Goal: Task Accomplishment & Management: Complete application form

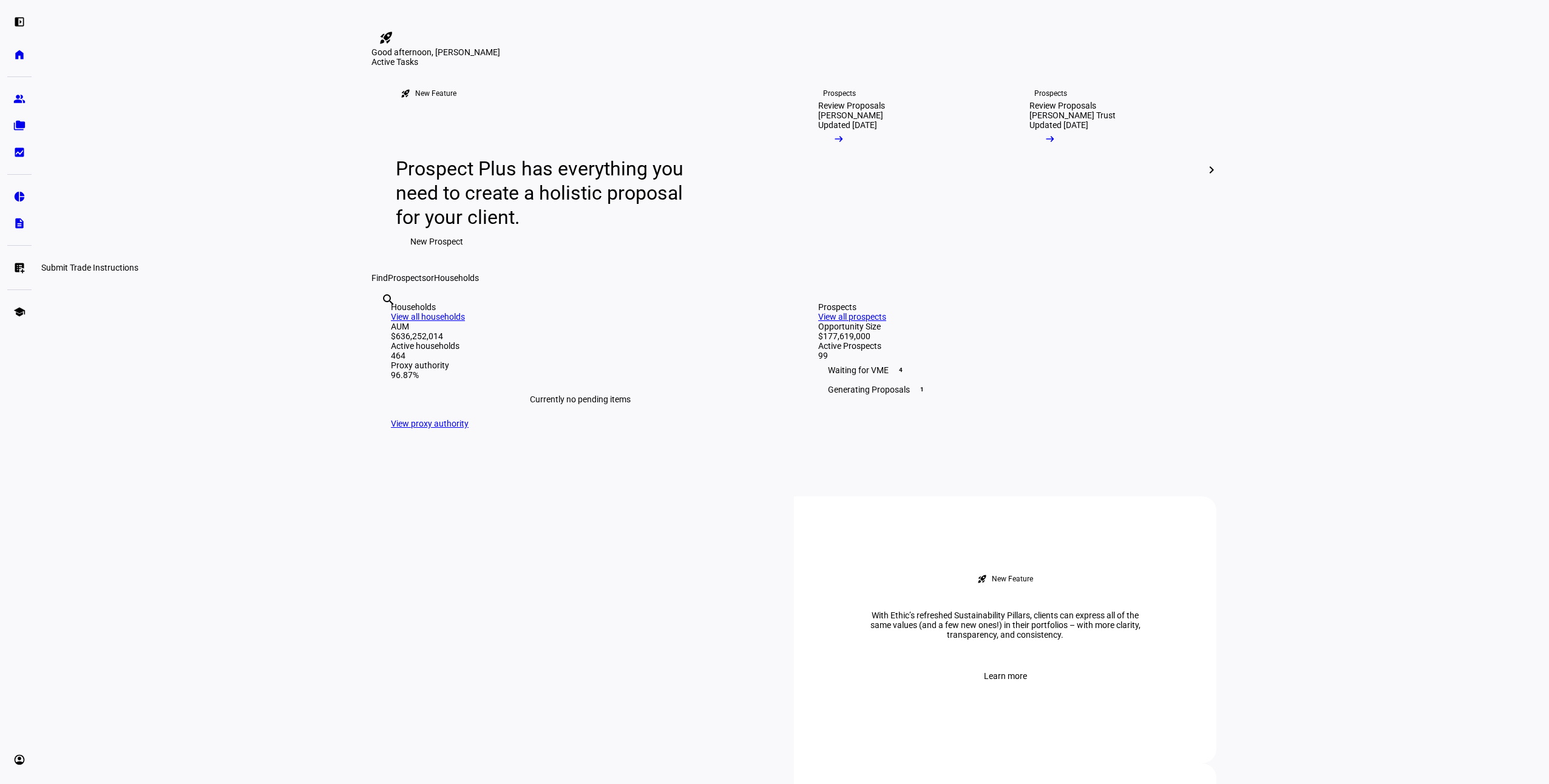
click at [14, 278] on link "list_alt_add Submit Trade Instructions" at bounding box center [19, 267] width 24 height 24
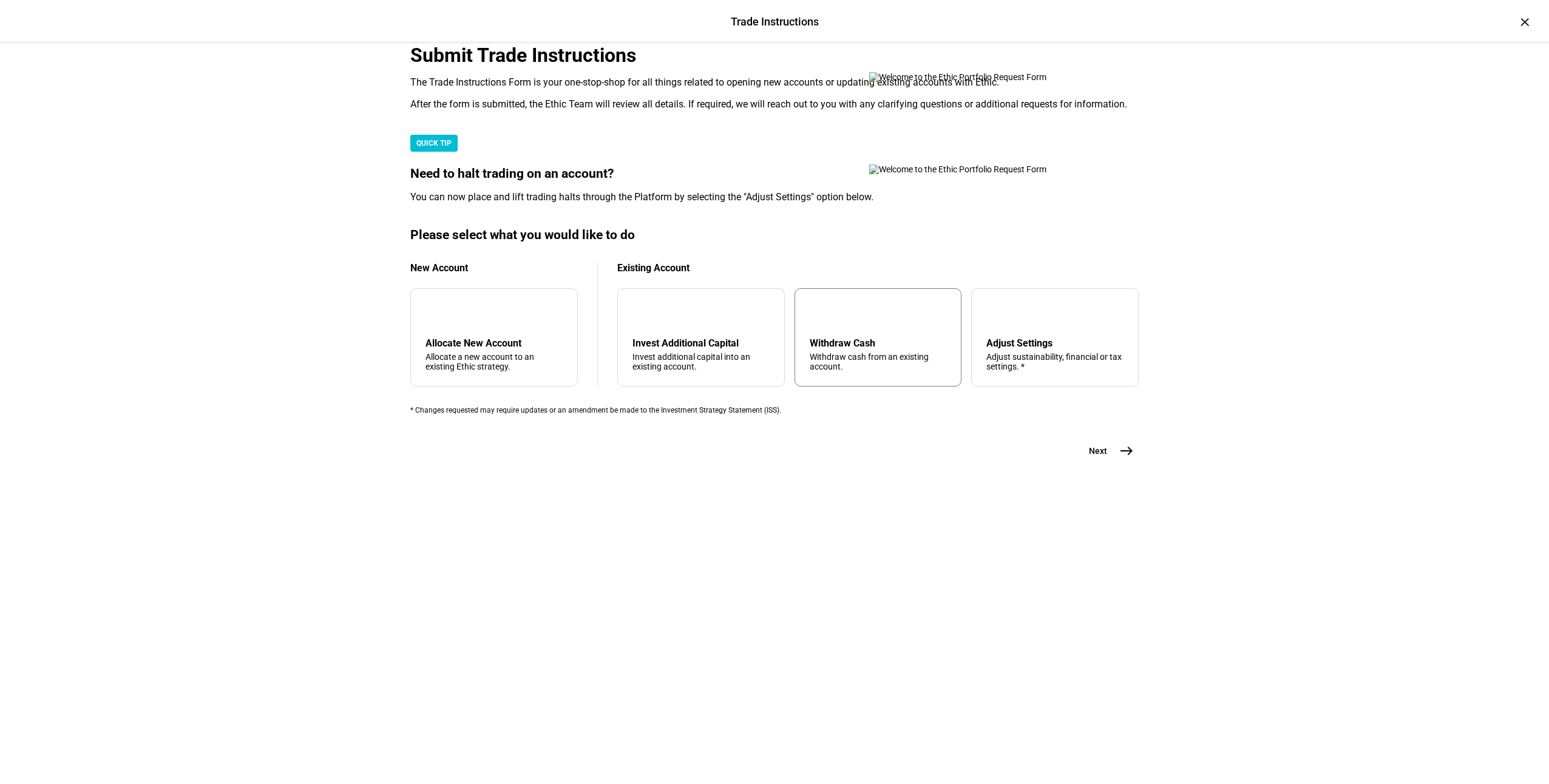
click at [833, 372] on div "Withdraw Cash Withdraw cash from an existing account." at bounding box center [878, 355] width 138 height 34
click at [1124, 458] on mat-icon "east" at bounding box center [1126, 451] width 15 height 15
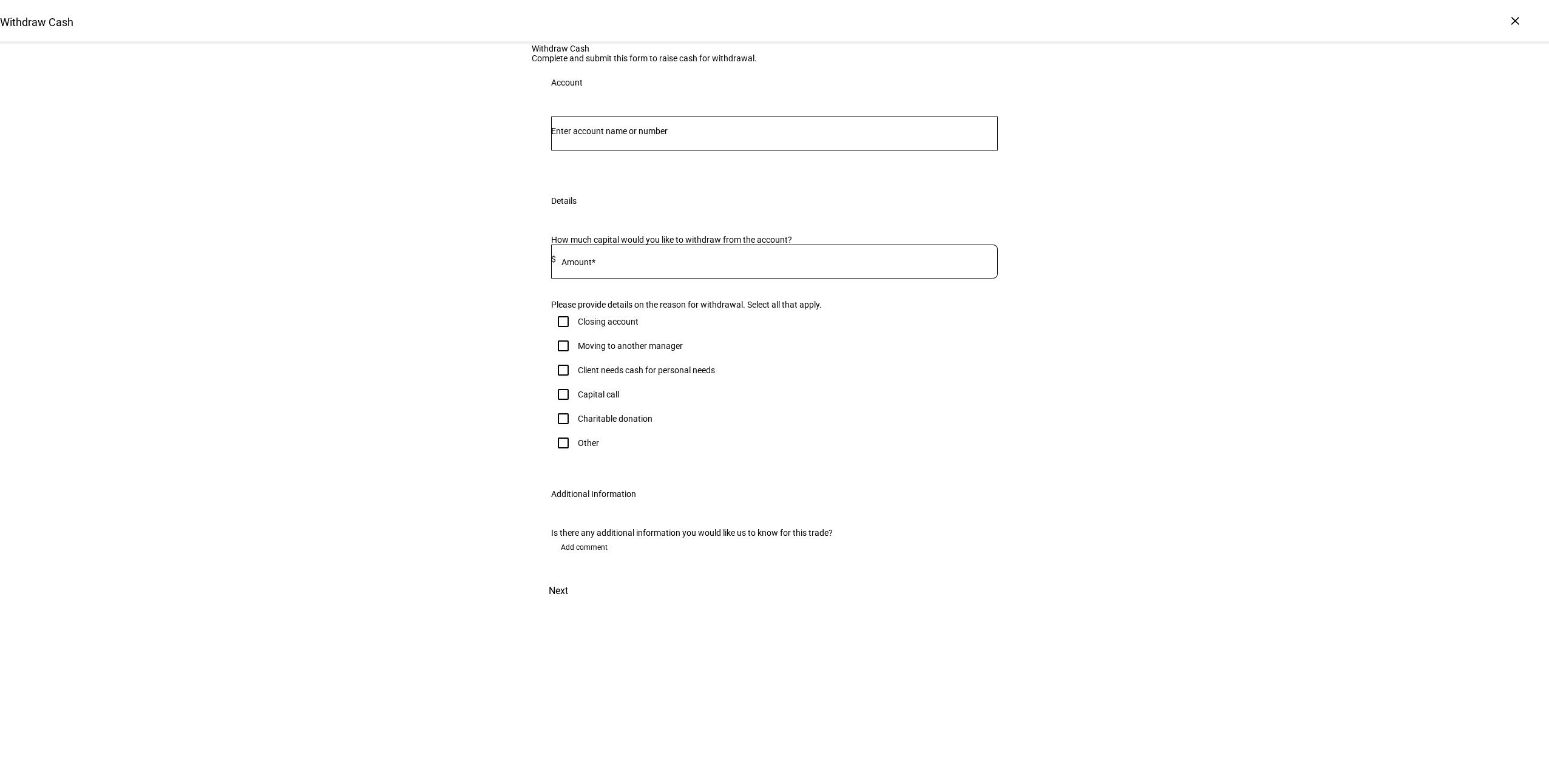
click at [615, 136] on input "Number" at bounding box center [774, 131] width 447 height 10
type input "schu"
drag, startPoint x: 626, startPoint y: 326, endPoint x: 599, endPoint y: 321, distance: 27.5
click at [626, 326] on span "Individual 5602" at bounding box center [651, 329] width 169 height 11
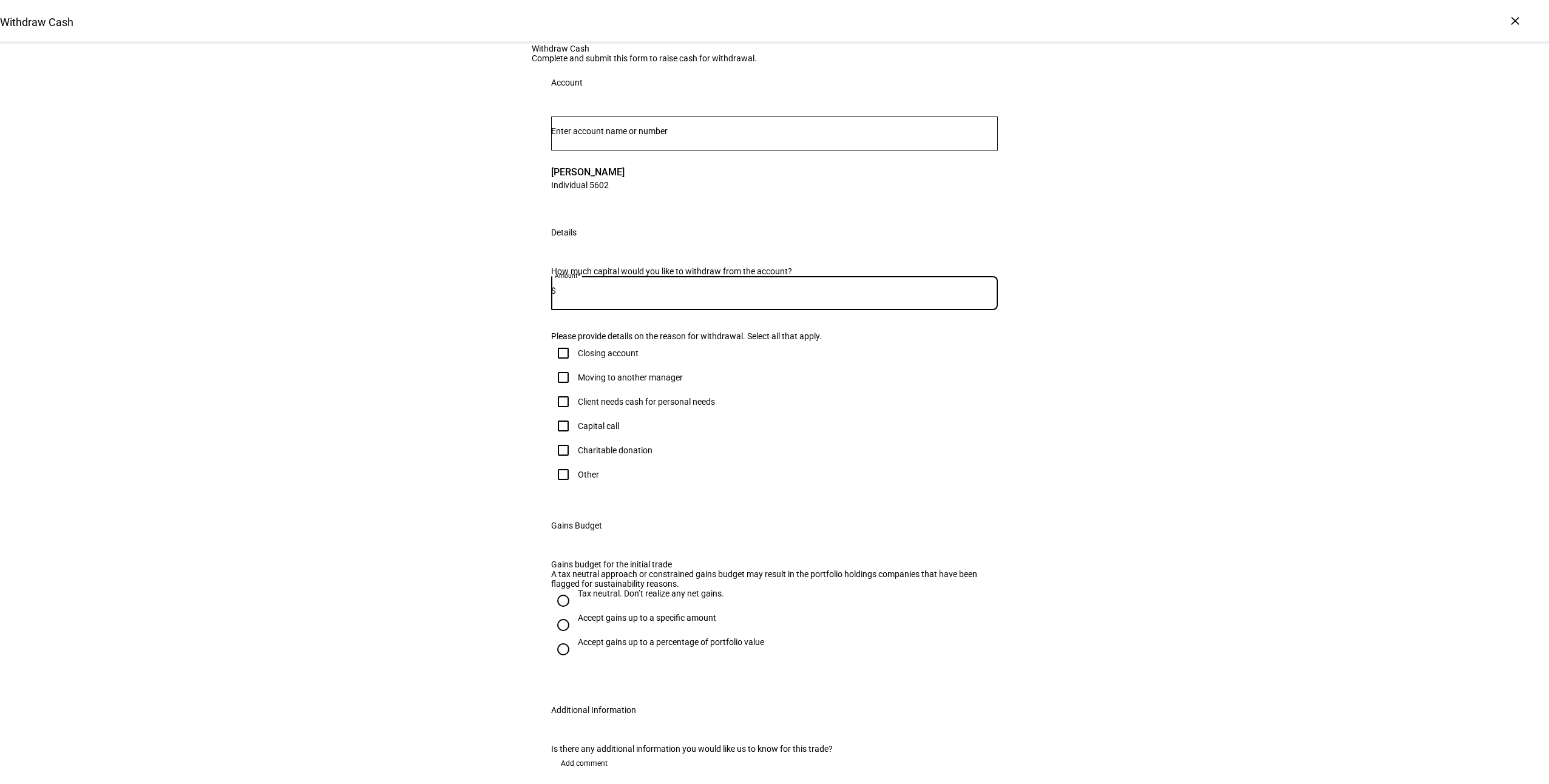
click at [616, 295] on input at bounding box center [777, 290] width 442 height 10
type input "1,000,000"
click at [693, 407] on div "Client needs cash for personal needs" at bounding box center [646, 402] width 138 height 10
click at [576, 414] on input "Client needs cash for personal needs" at bounding box center [563, 402] width 24 height 24
checkbox input "true"
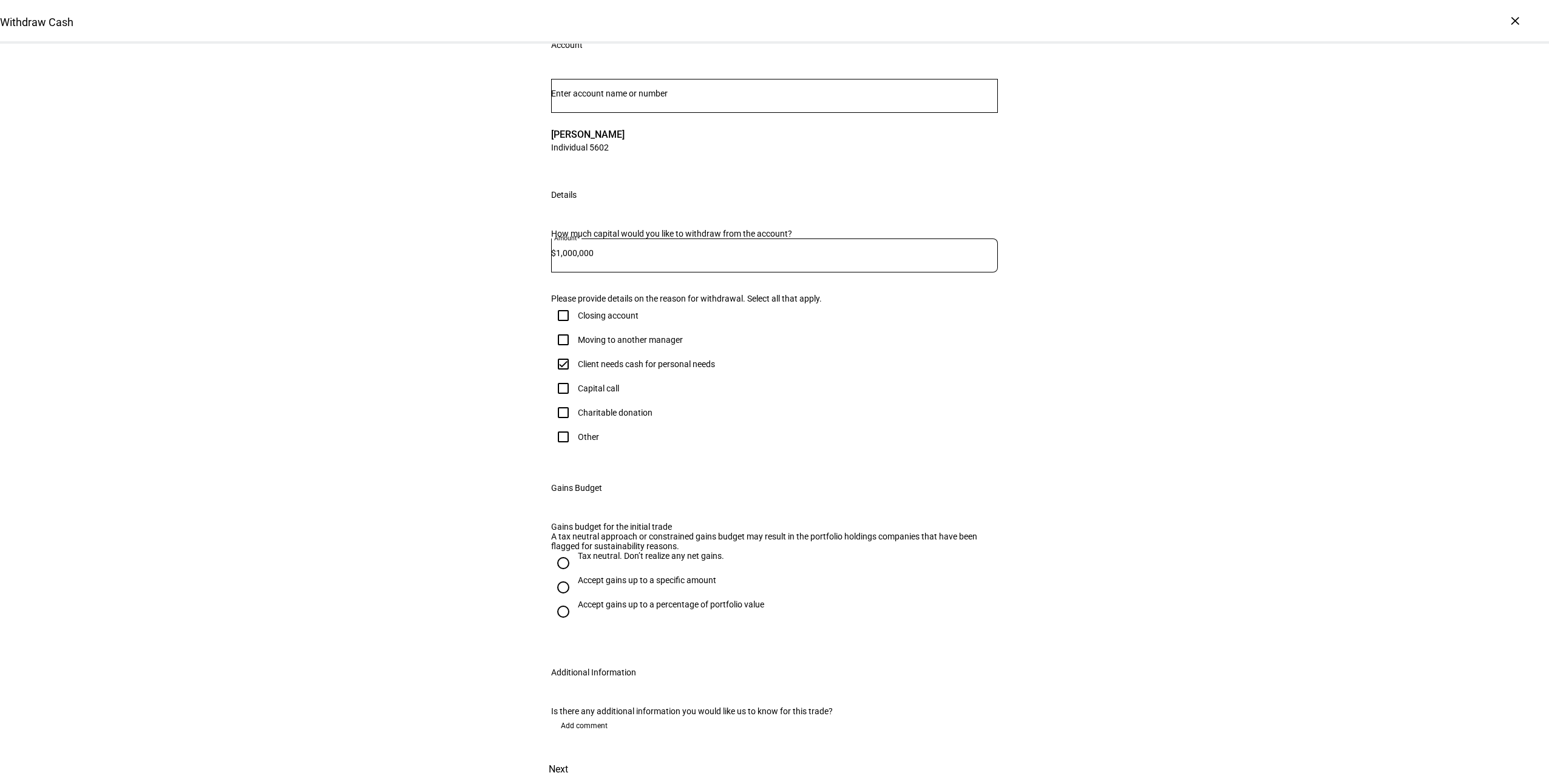
scroll to position [316, 0]
click at [569, 572] on div at bounding box center [563, 587] width 29 height 29
radio input "true"
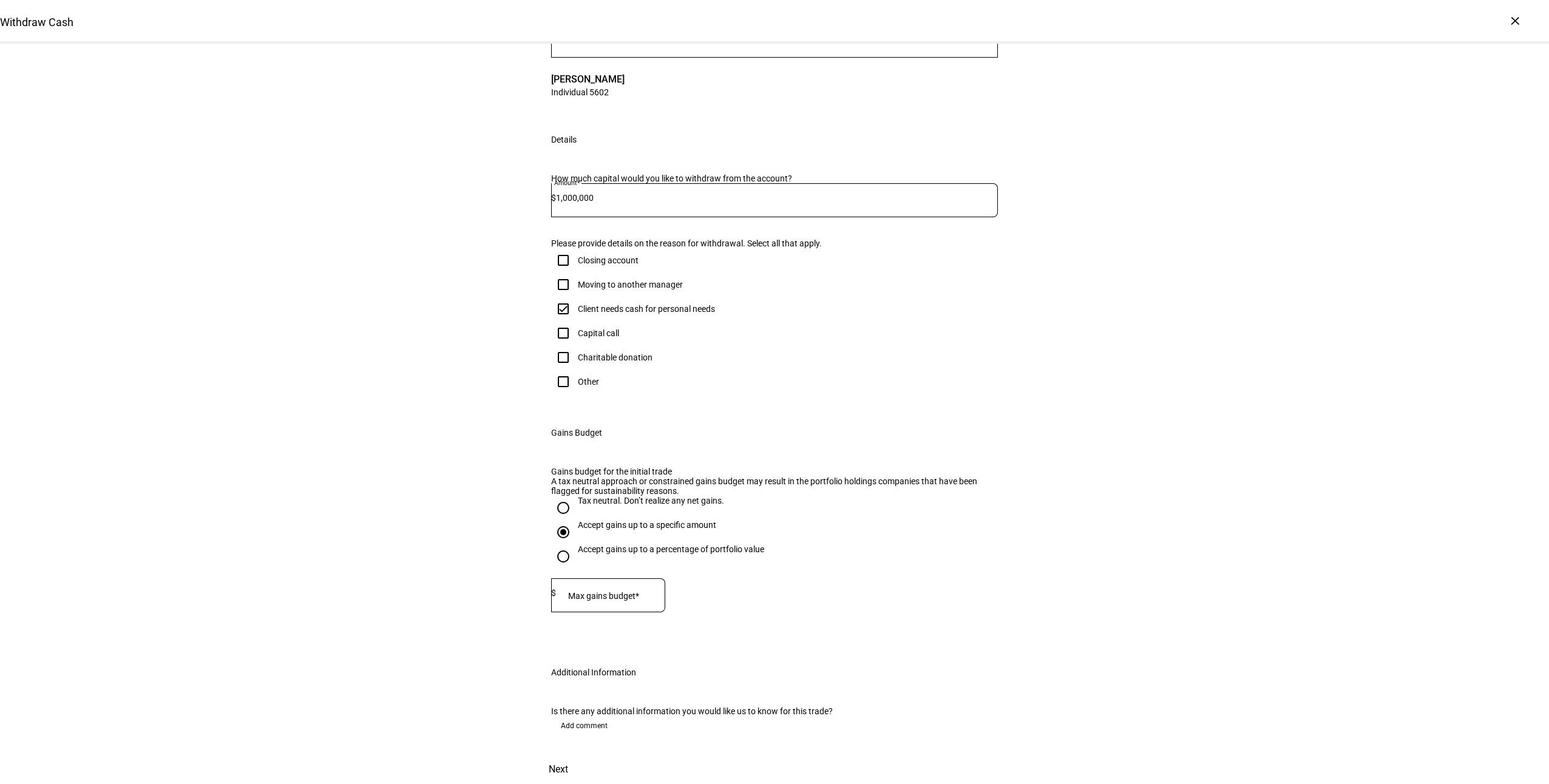
drag, startPoint x: 645, startPoint y: 556, endPoint x: 621, endPoint y: 528, distance: 36.9
click at [646, 578] on div "Max gains budget* $" at bounding box center [608, 595] width 114 height 34
type input "370,000"
click at [569, 755] on span "Next" at bounding box center [559, 769] width 20 height 29
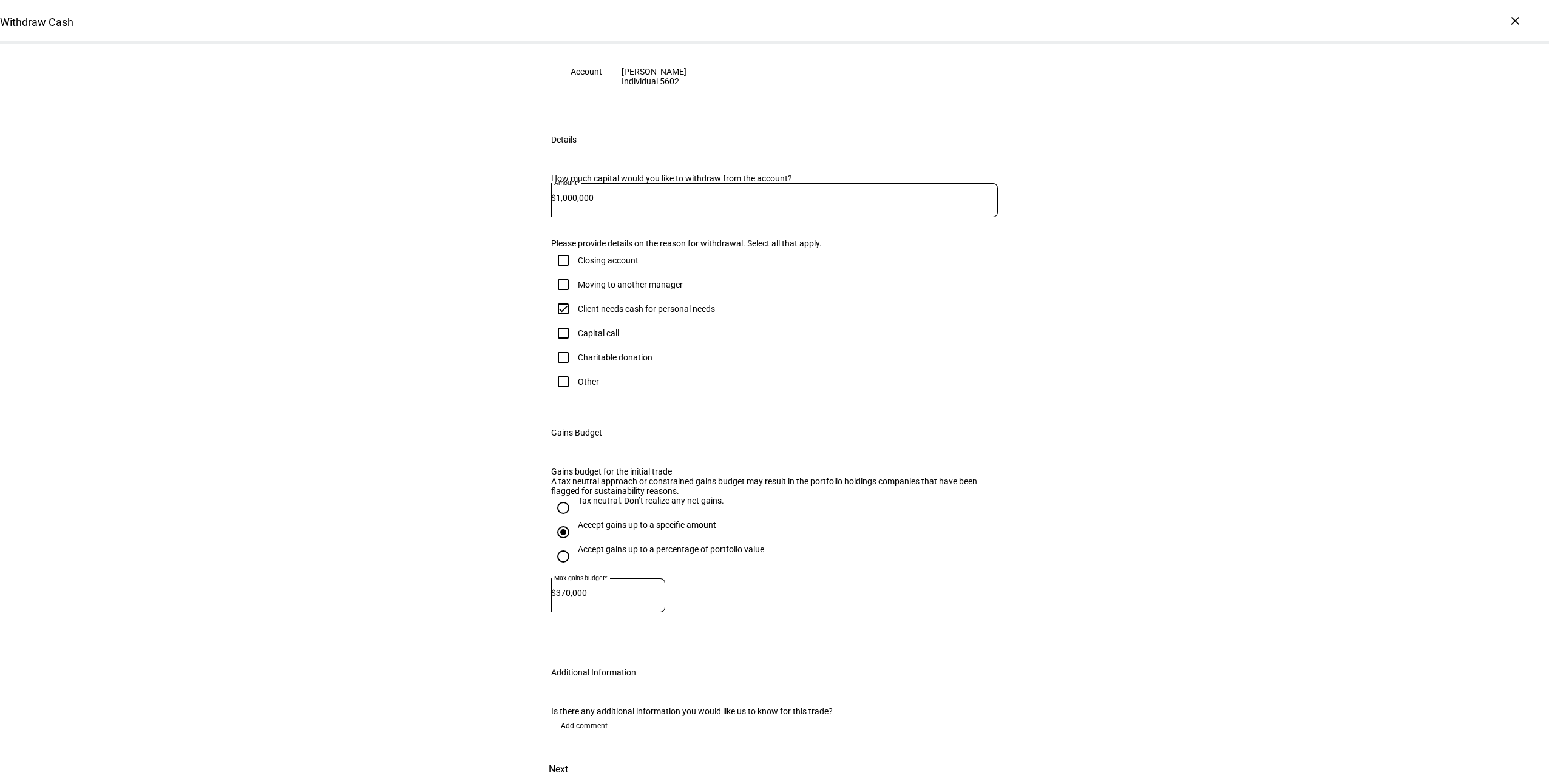
scroll to position [0, 0]
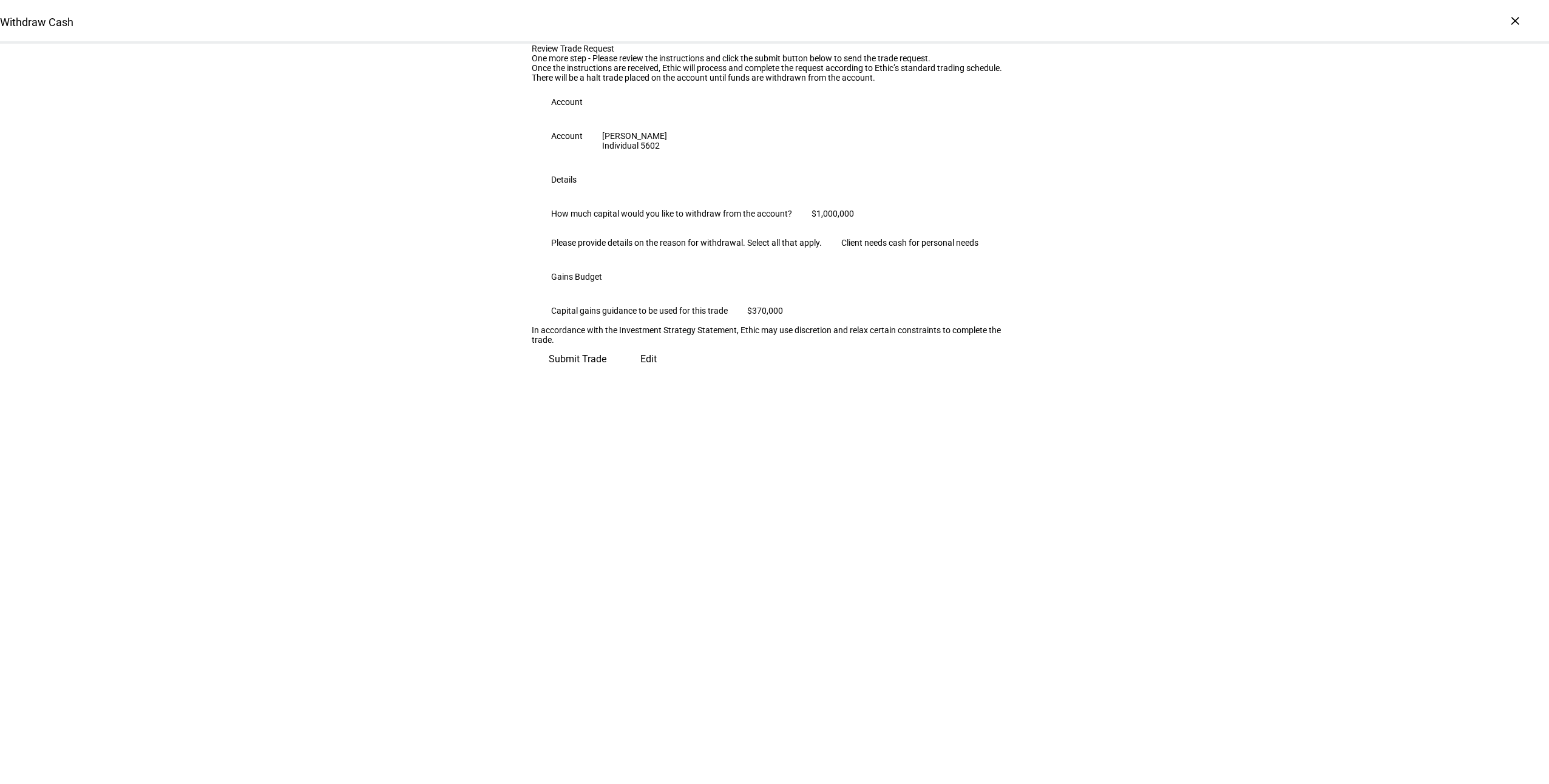
click at [607, 374] on span "Submit Trade" at bounding box center [578, 359] width 58 height 29
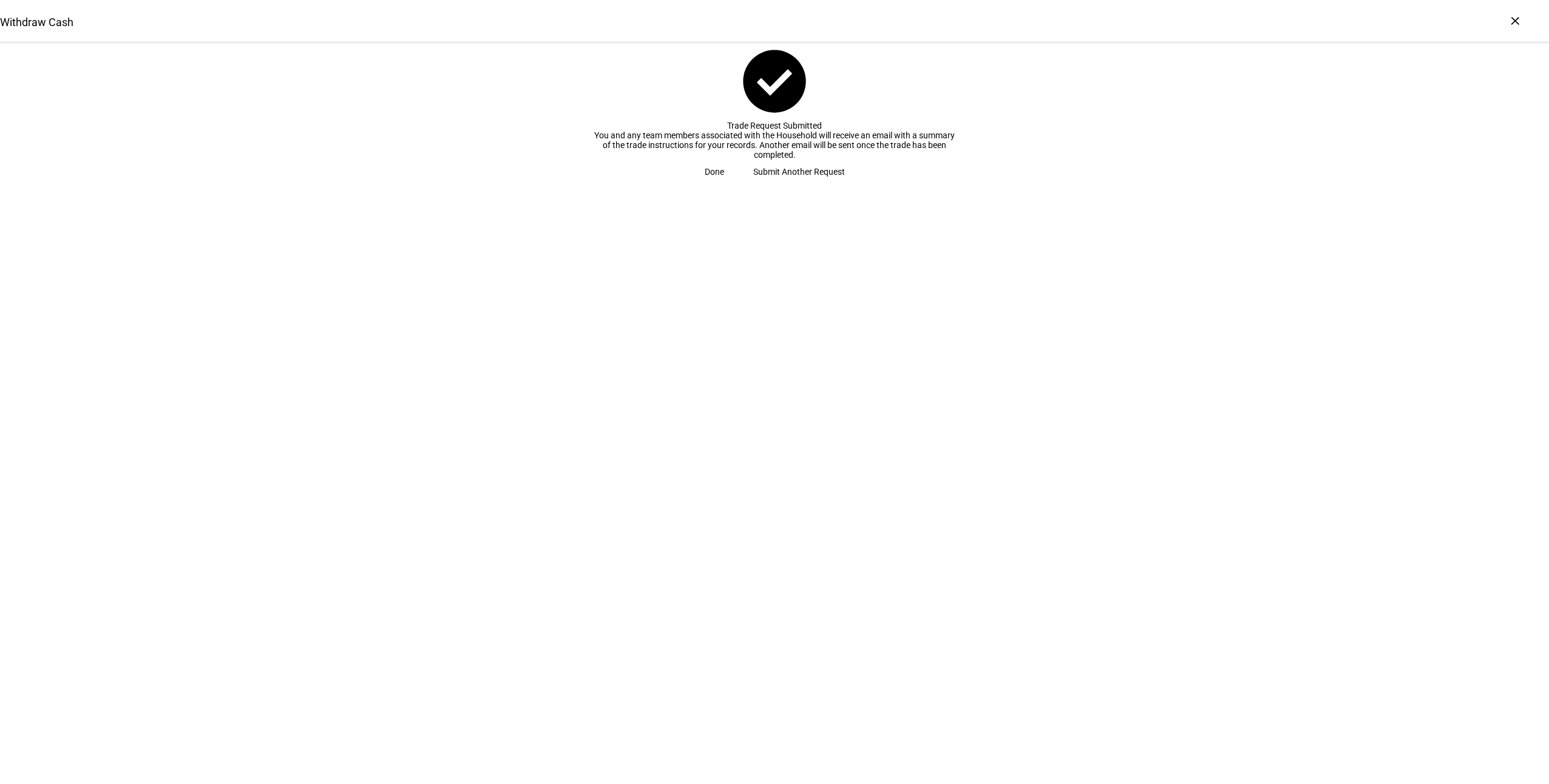
click at [724, 184] on span "Done" at bounding box center [715, 171] width 20 height 24
